Goal: Find specific page/section: Find specific page/section

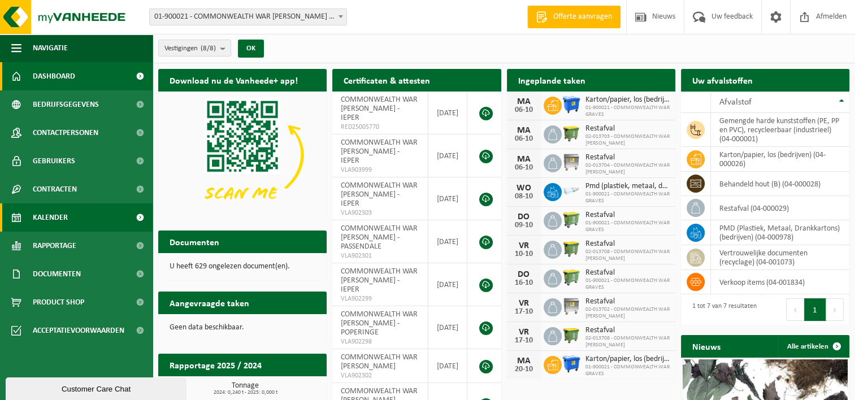
click at [52, 218] on span "Kalender" at bounding box center [50, 217] width 35 height 28
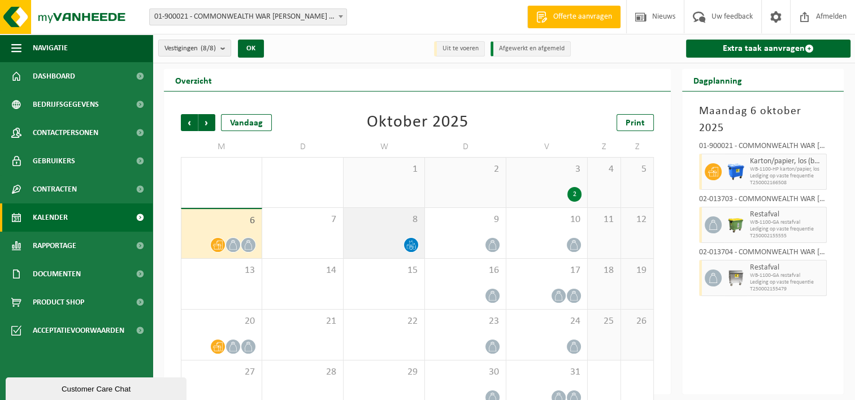
click at [383, 246] on div at bounding box center [384, 244] width 70 height 15
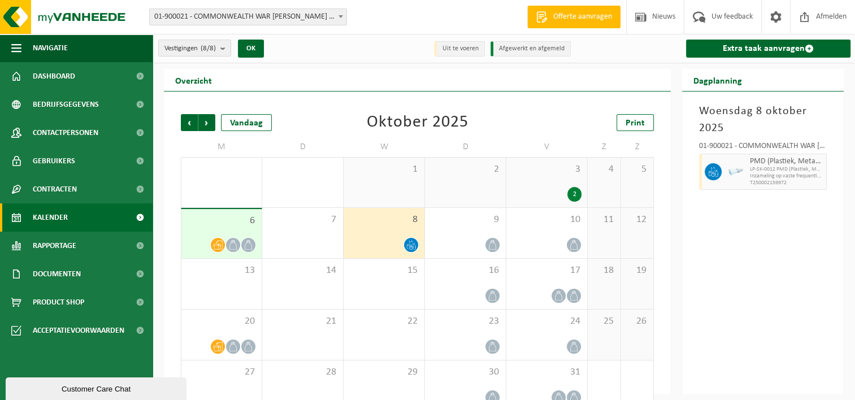
click at [234, 231] on div "6" at bounding box center [221, 233] width 80 height 49
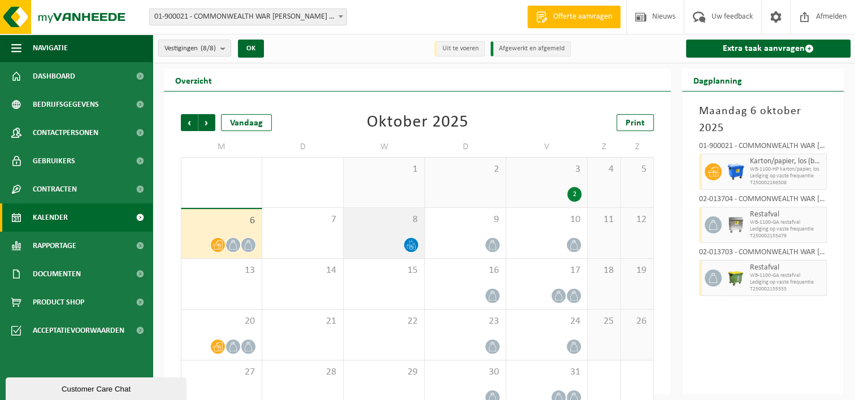
click at [375, 233] on div "8" at bounding box center [384, 233] width 81 height 50
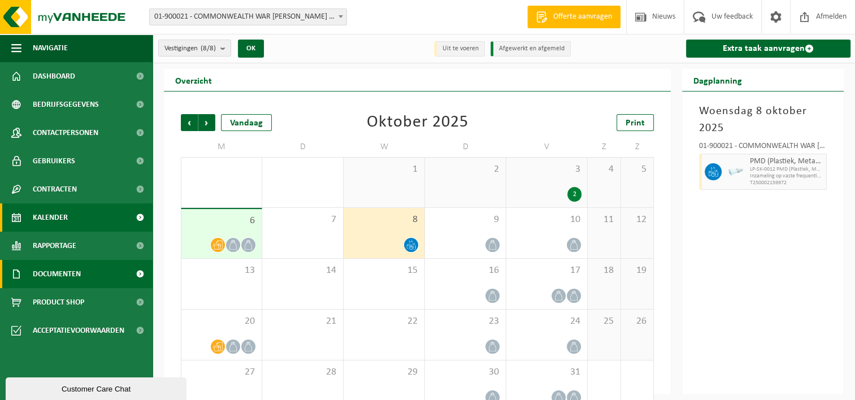
click at [59, 273] on span "Documenten" at bounding box center [57, 274] width 48 height 28
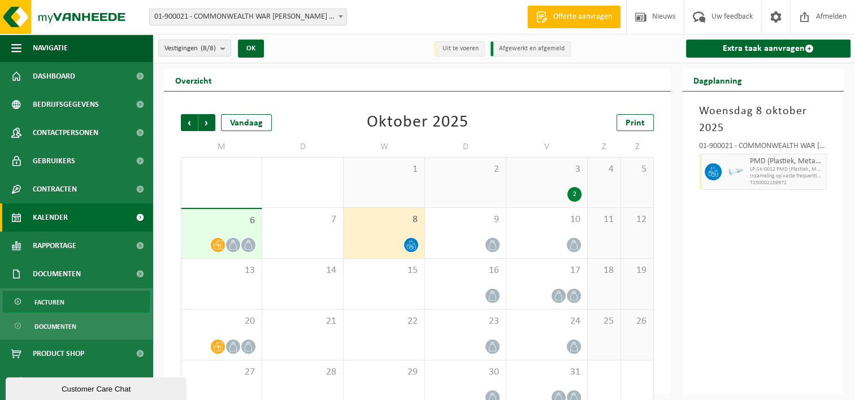
click at [59, 302] on span "Facturen" at bounding box center [49, 302] width 30 height 21
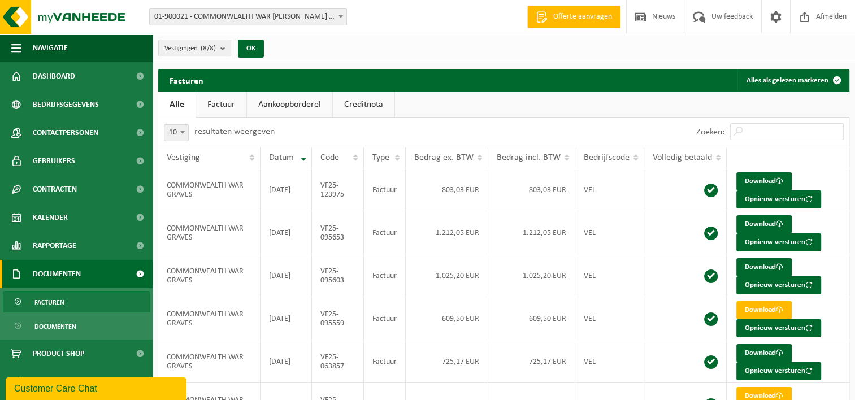
click at [225, 105] on link "Factuur" at bounding box center [221, 105] width 50 height 26
